Goal: Task Accomplishment & Management: Manage account settings

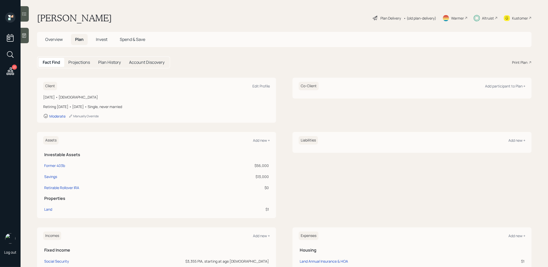
click at [102, 38] on span "Invest" at bounding box center [102, 39] width 12 height 6
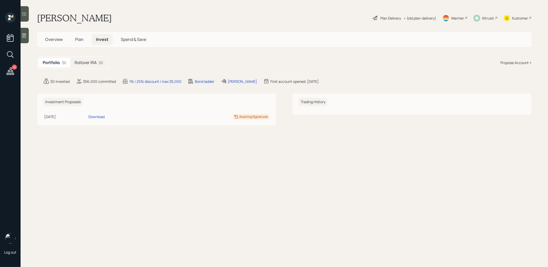
click at [93, 62] on h5 "Rollover IRA" at bounding box center [86, 62] width 22 height 5
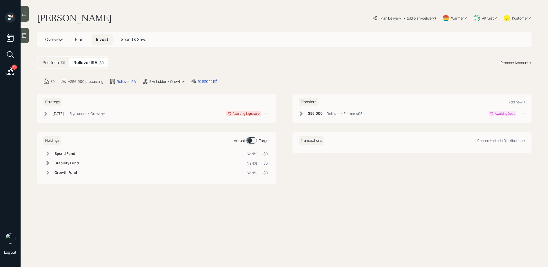
click at [395, 17] on div "Plan Delivery" at bounding box center [390, 17] width 21 height 5
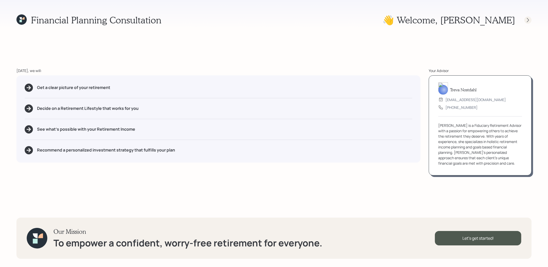
click at [528, 20] on icon at bounding box center [527, 19] width 5 height 5
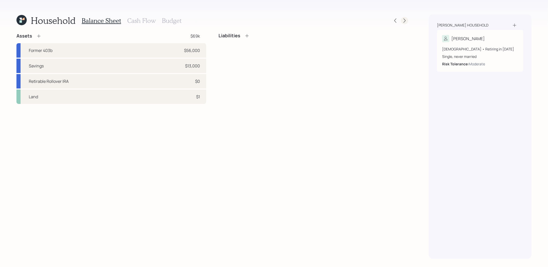
click at [406, 22] on icon at bounding box center [404, 20] width 5 height 5
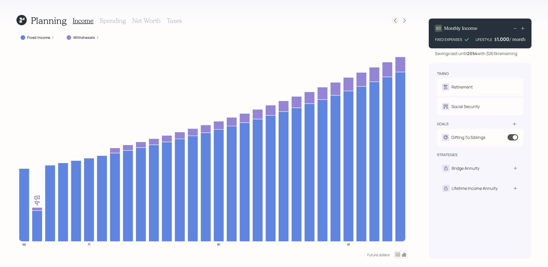
click at [396, 21] on icon at bounding box center [395, 20] width 5 height 5
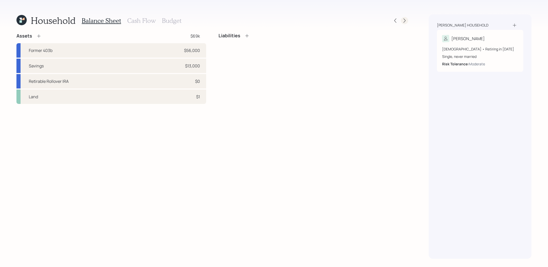
click at [405, 21] on icon at bounding box center [404, 20] width 5 height 5
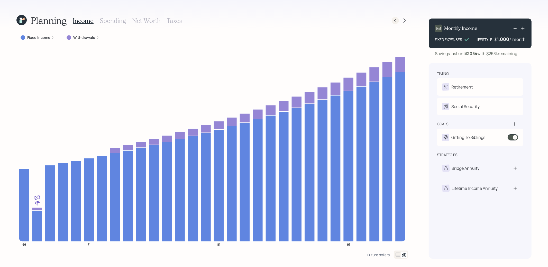
click at [395, 22] on icon at bounding box center [395, 20] width 5 height 5
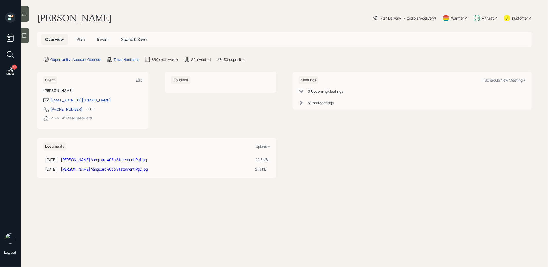
click at [103, 39] on span "Invest" at bounding box center [103, 39] width 12 height 6
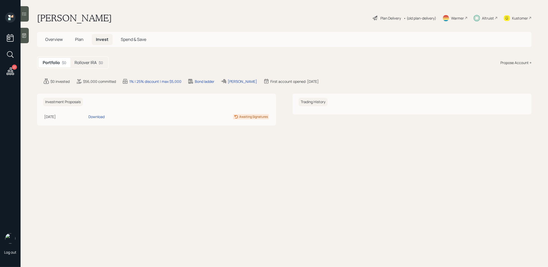
click at [90, 61] on h5 "Rollover IRA" at bounding box center [86, 62] width 22 height 5
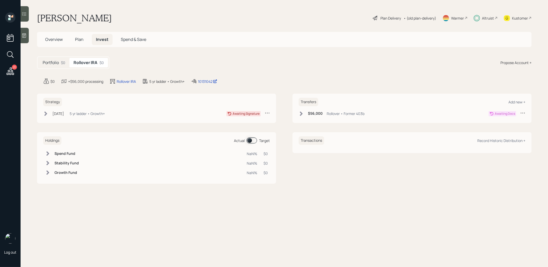
click at [523, 112] on icon at bounding box center [522, 112] width 5 height 5
click at [499, 127] on div "Cancel Transfer" at bounding box center [506, 127] width 37 height 5
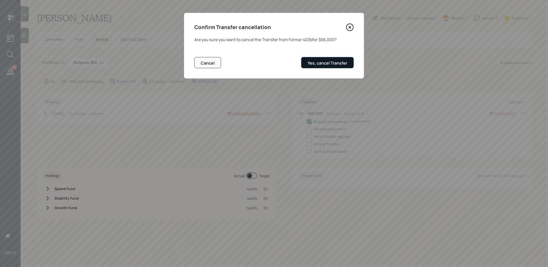
click at [329, 62] on div "Yes, cancel Transfer" at bounding box center [328, 63] width 40 height 6
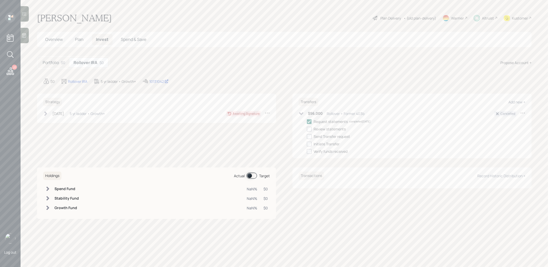
click at [268, 113] on icon at bounding box center [267, 112] width 5 height 5
click at [252, 124] on div "Cancel Strategy" at bounding box center [251, 122] width 37 height 5
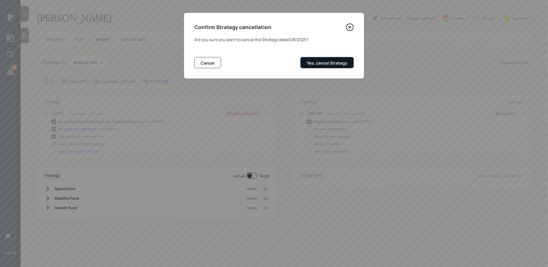
click at [345, 60] on div "Yes, cancel Strategy" at bounding box center [327, 63] width 40 height 6
